Goal: Information Seeking & Learning: Learn about a topic

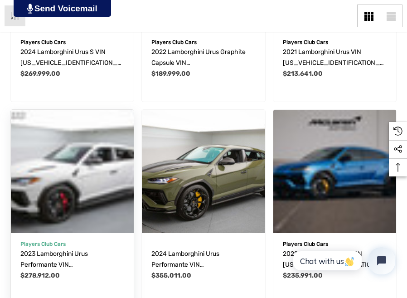
scroll to position [832, 0]
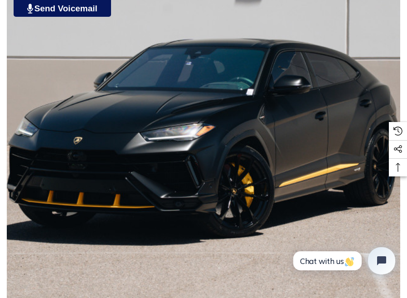
scroll to position [140, 0]
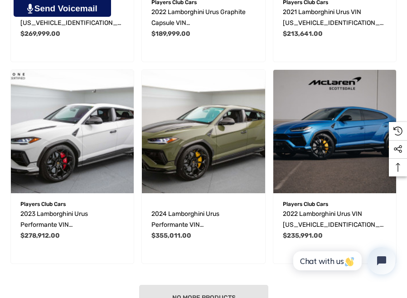
scroll to position [909, 0]
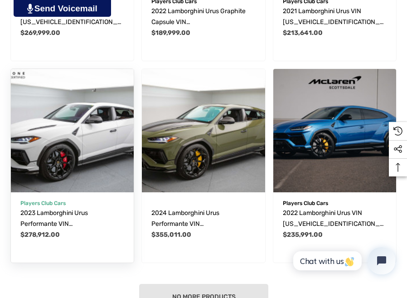
click at [72, 154] on img "2023 Lamborghini Urus Performante VIN ZPBUC3ZL0PLA20533,$278,912.00\a" at bounding box center [72, 130] width 123 height 123
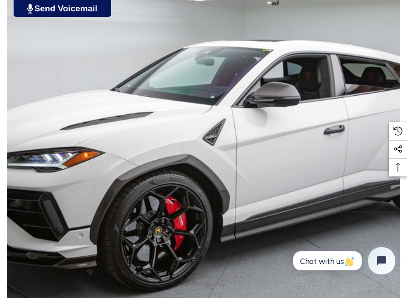
scroll to position [161, 0]
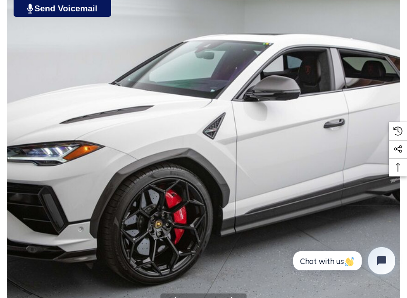
click at [235, 296] on button "Next" at bounding box center [233, 301] width 11 height 11
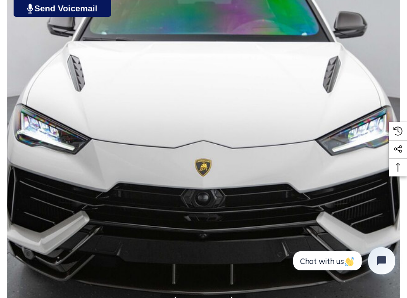
click at [235, 296] on button "Next" at bounding box center [233, 301] width 11 height 11
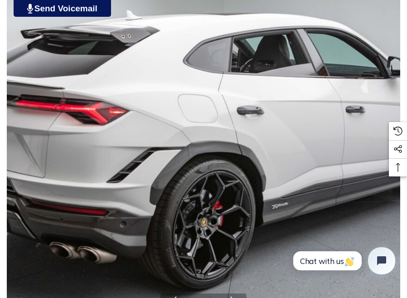
click at [235, 296] on button "Next" at bounding box center [233, 301] width 11 height 11
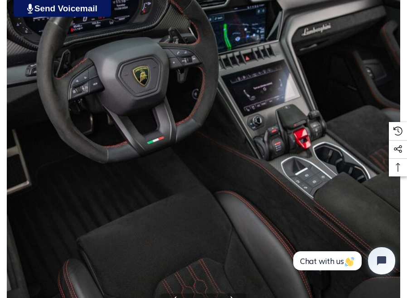
click at [235, 296] on button "Next" at bounding box center [233, 301] width 11 height 11
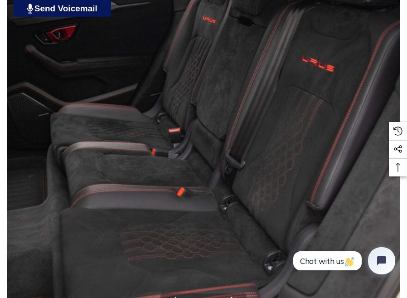
click at [235, 296] on button "Next" at bounding box center [233, 301] width 11 height 11
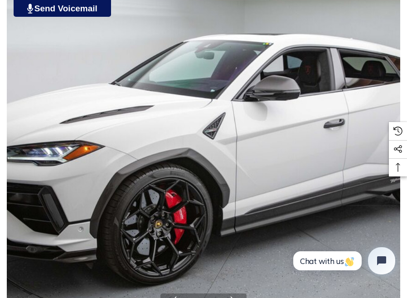
click at [175, 296] on button "Previous" at bounding box center [173, 301] width 11 height 11
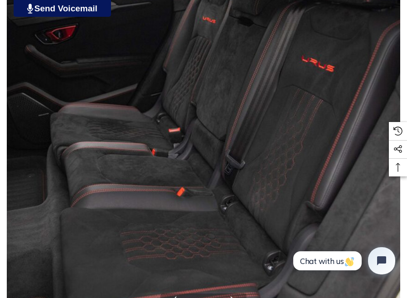
click at [232, 296] on button "Next" at bounding box center [233, 301] width 11 height 11
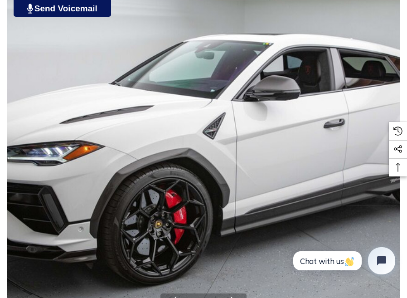
click at [232, 296] on button "Next" at bounding box center [233, 301] width 11 height 11
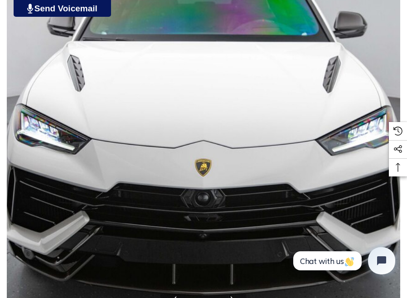
click at [232, 296] on button "Next" at bounding box center [233, 301] width 11 height 11
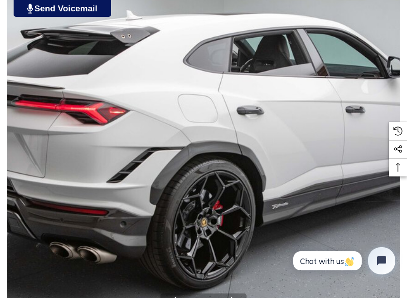
click at [232, 296] on button "Next" at bounding box center [233, 301] width 11 height 11
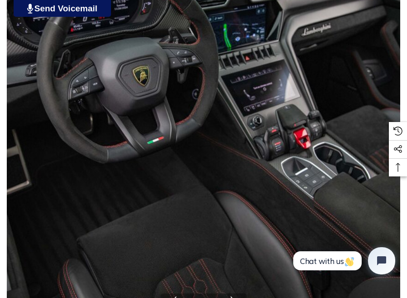
click at [232, 296] on button "Next" at bounding box center [233, 301] width 11 height 11
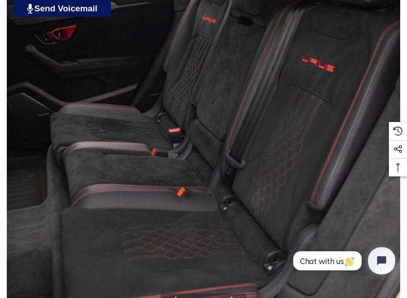
click at [232, 296] on button "Next" at bounding box center [233, 301] width 11 height 11
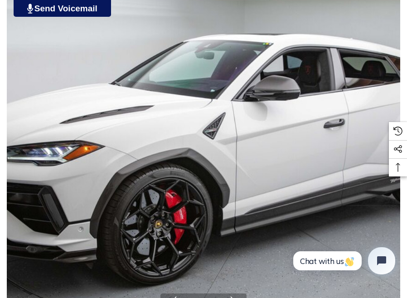
click at [232, 296] on button "Next" at bounding box center [233, 301] width 11 height 11
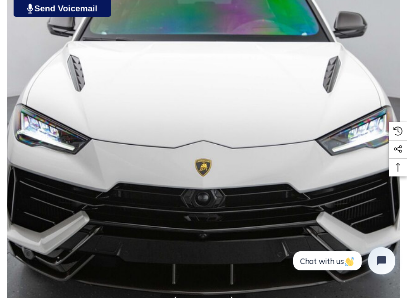
click at [232, 296] on button "Next" at bounding box center [233, 301] width 11 height 11
